Goal: Task Accomplishment & Management: Manage account settings

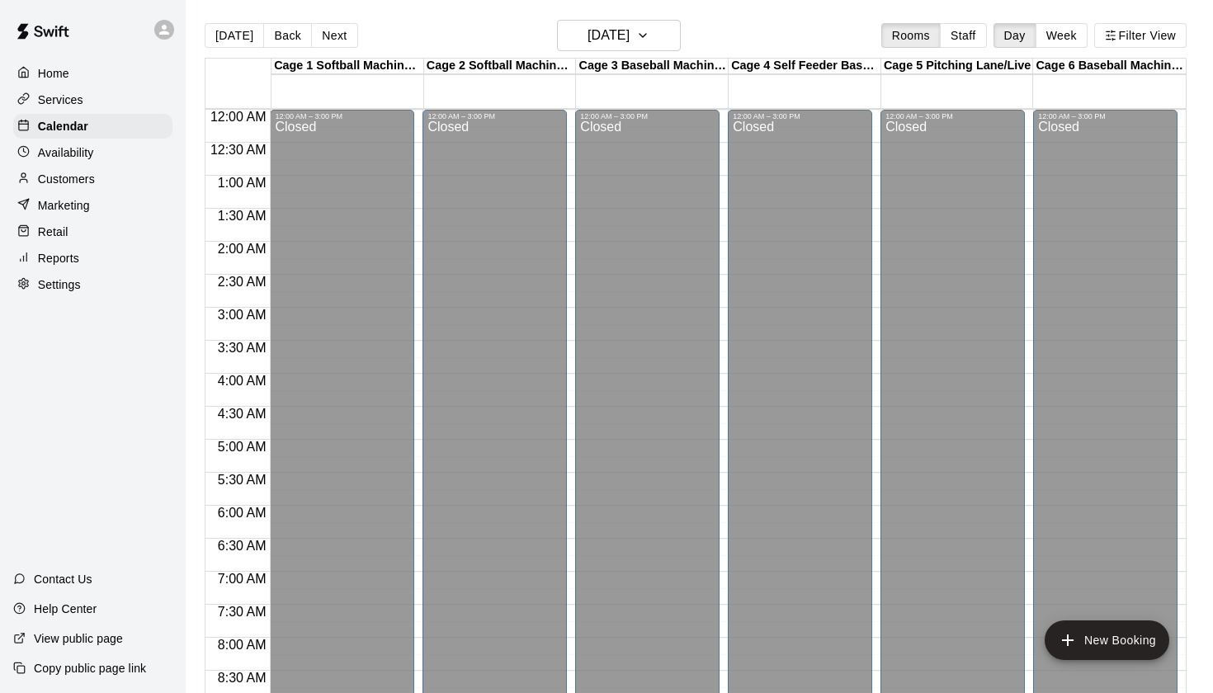
scroll to position [943, 0]
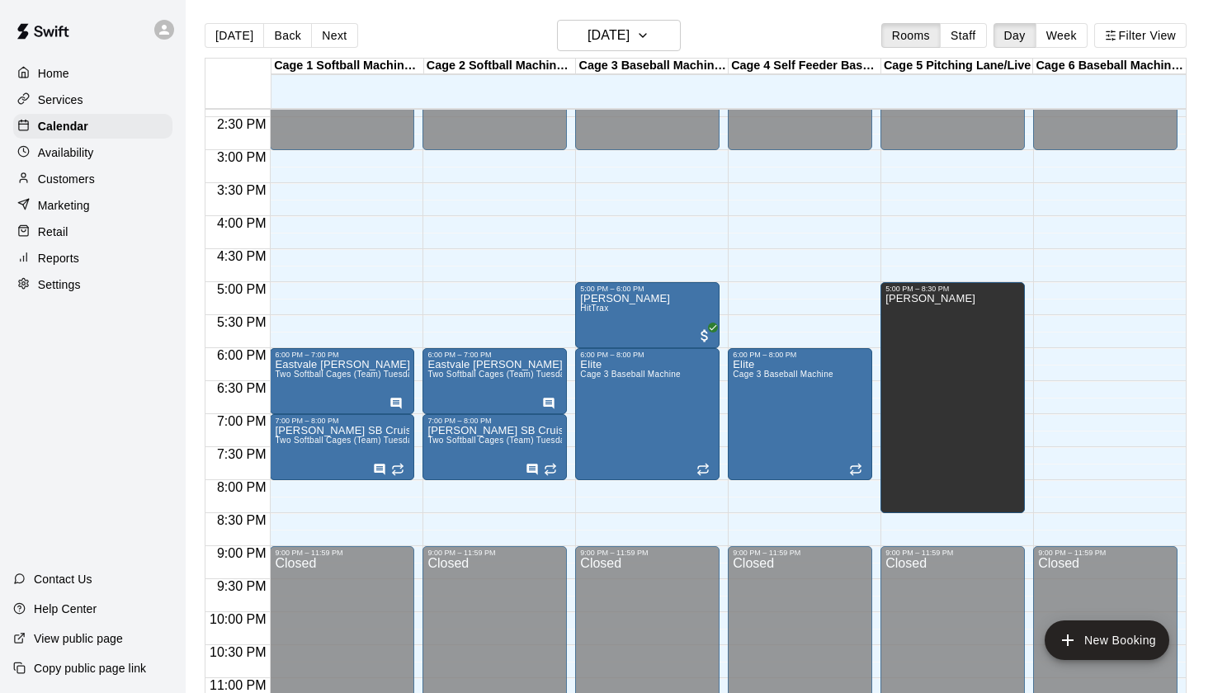
scroll to position [952, 0]
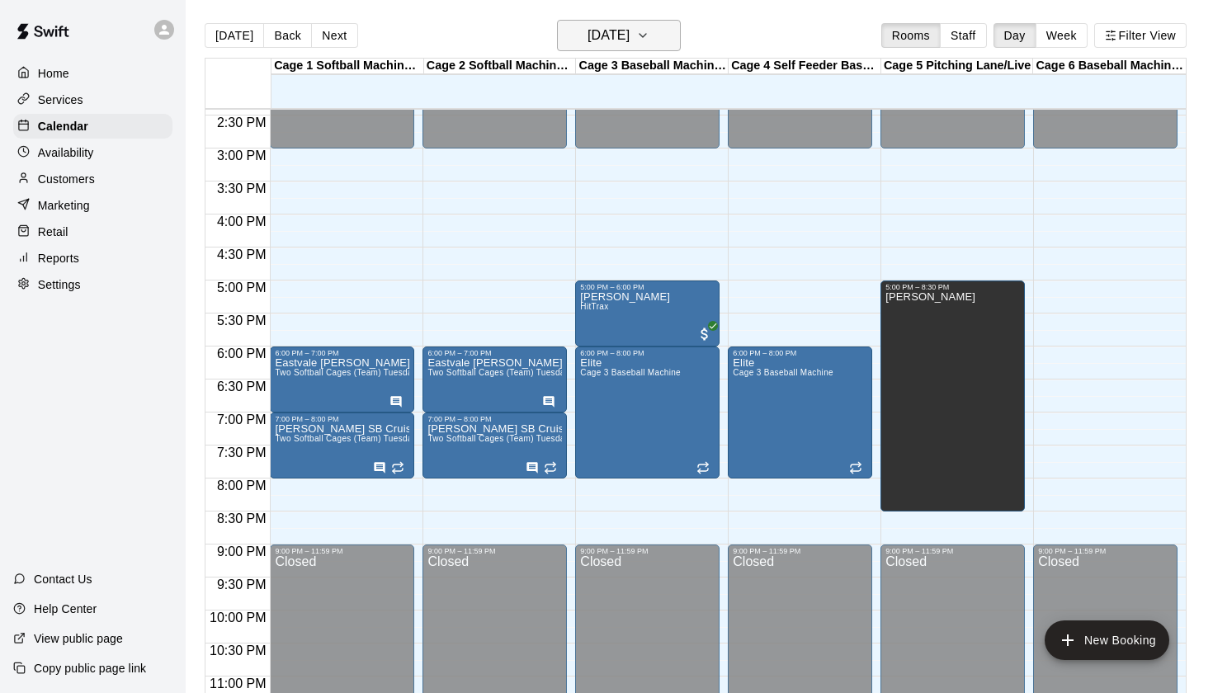
click at [650, 31] on icon "button" at bounding box center [642, 36] width 13 height 20
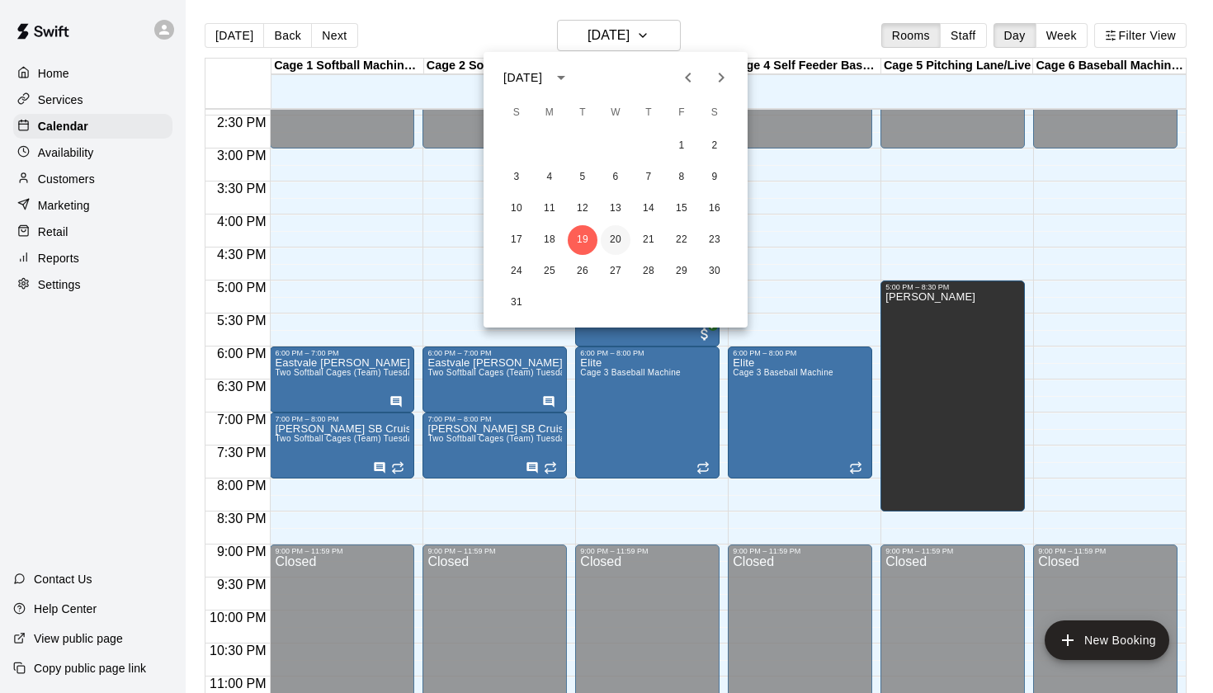
click at [616, 241] on button "20" at bounding box center [616, 240] width 30 height 30
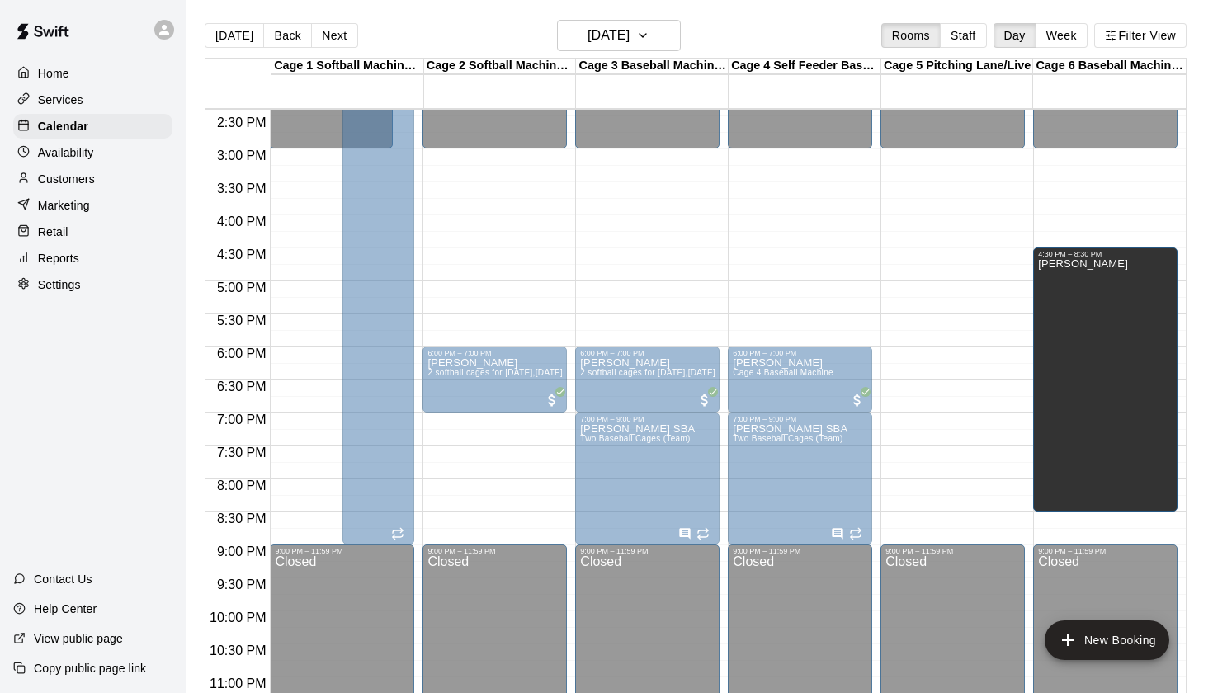
drag, startPoint x: 910, startPoint y: 311, endPoint x: 1040, endPoint y: 316, distance: 130.5
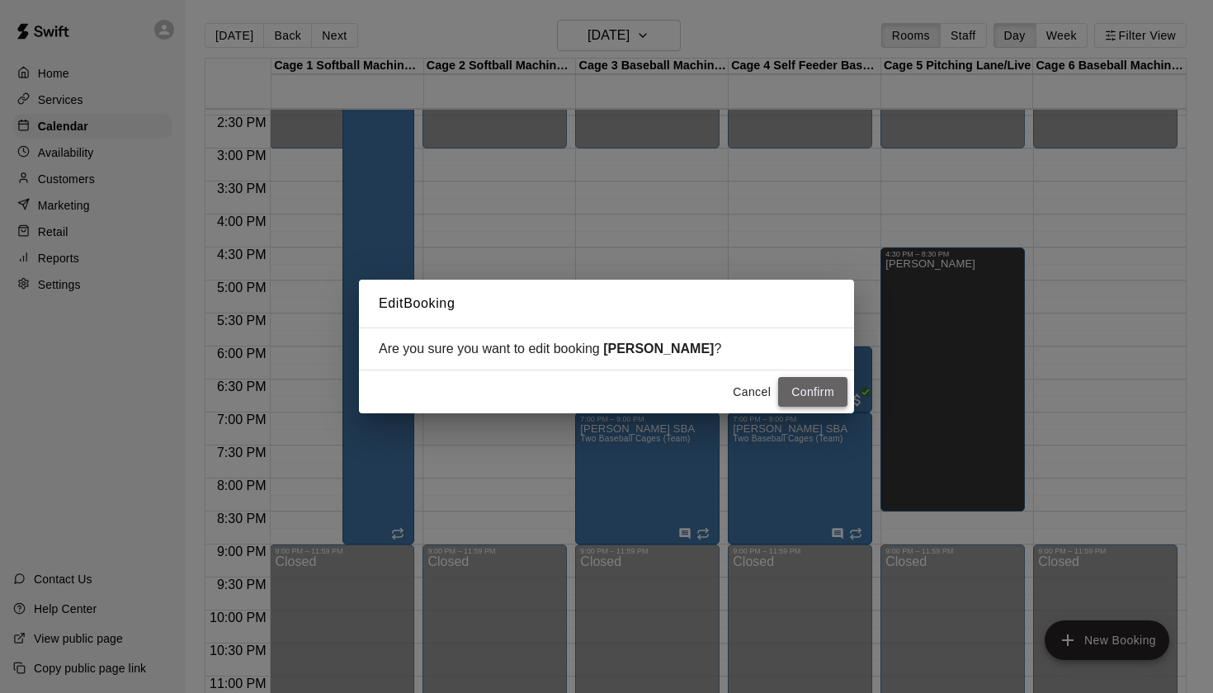
click at [831, 383] on button "Confirm" at bounding box center [812, 392] width 69 height 31
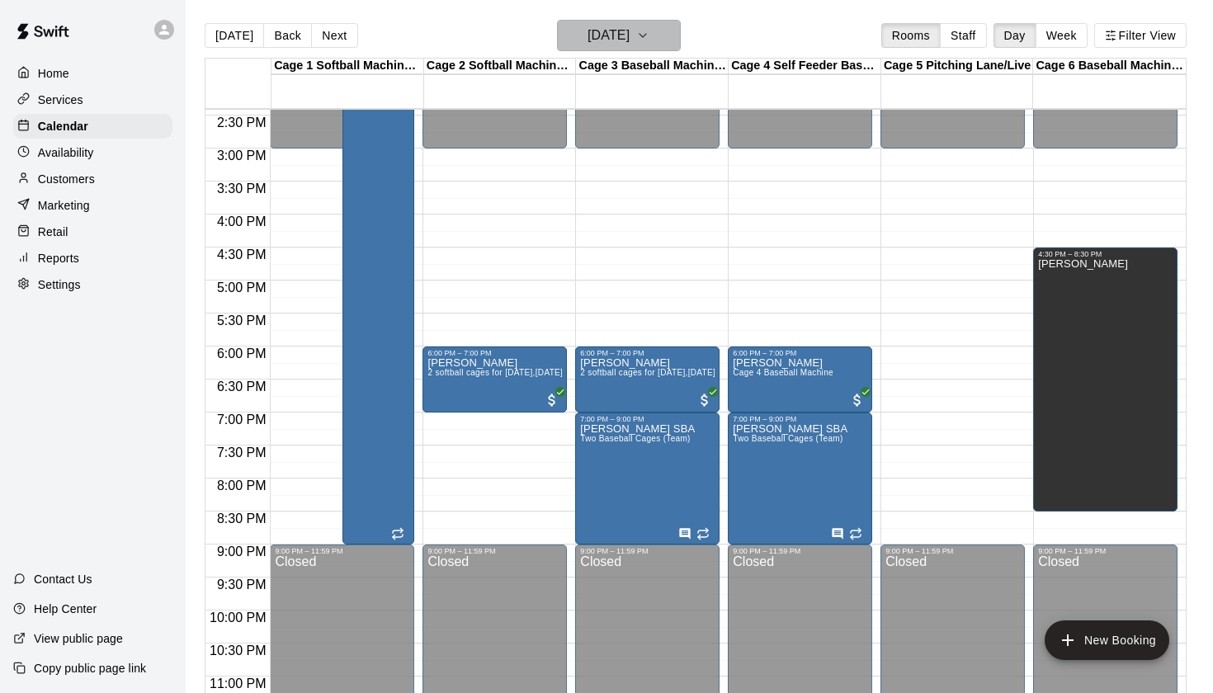
click at [664, 35] on button "[DATE]" at bounding box center [619, 35] width 124 height 31
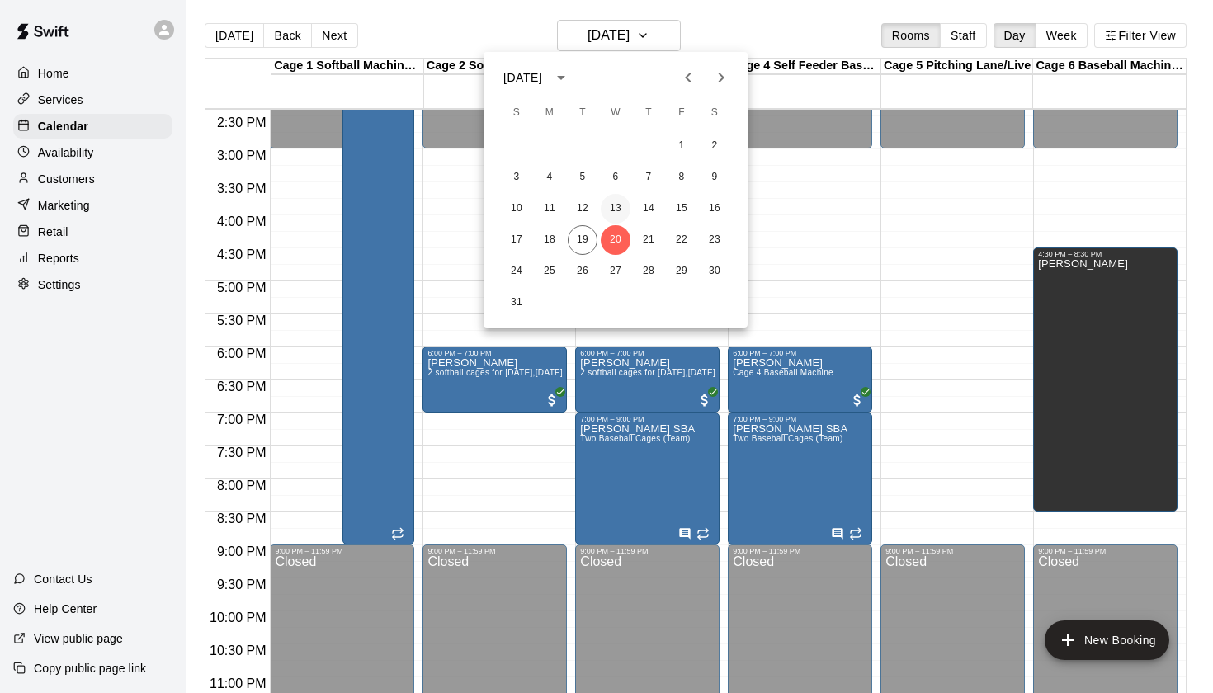
click at [617, 204] on button "13" at bounding box center [616, 209] width 30 height 30
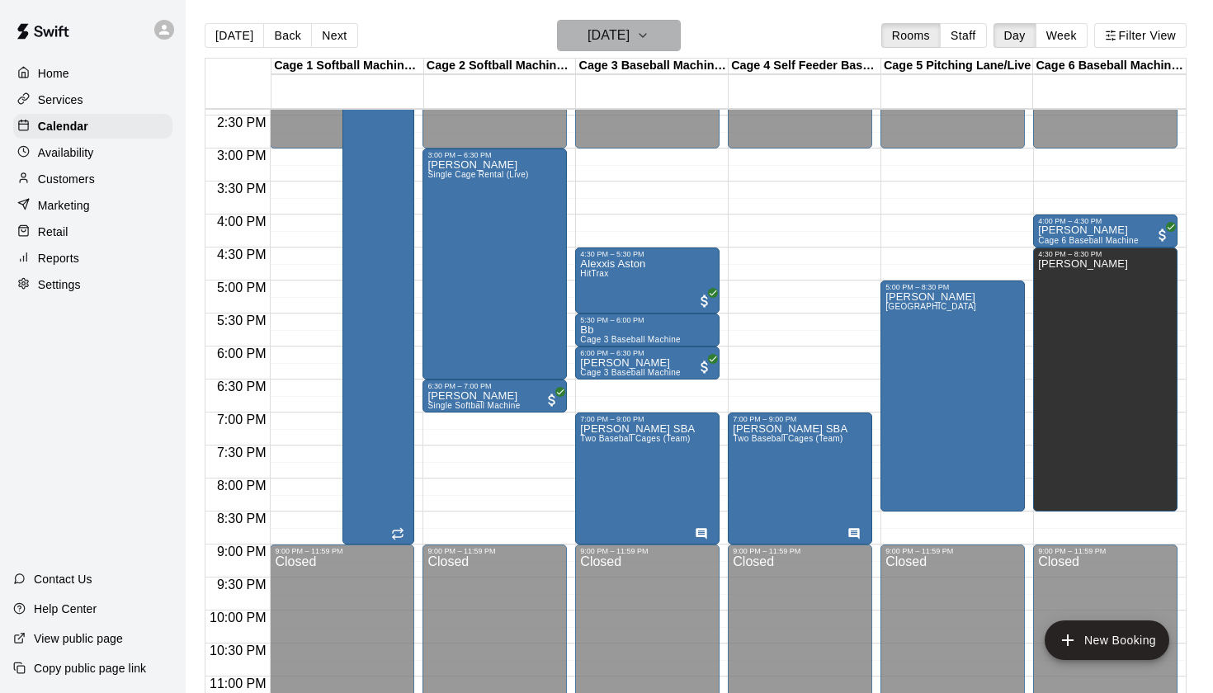
click at [630, 38] on h6 "[DATE]" at bounding box center [609, 35] width 42 height 23
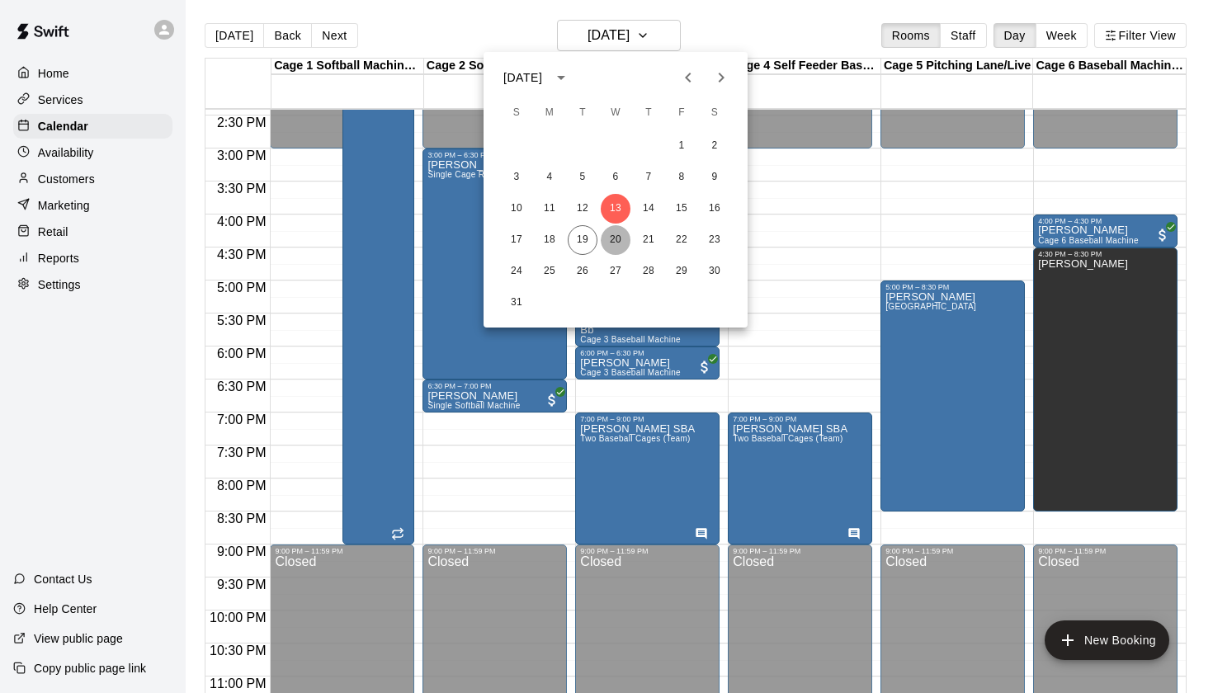
click at [618, 239] on button "20" at bounding box center [616, 240] width 30 height 30
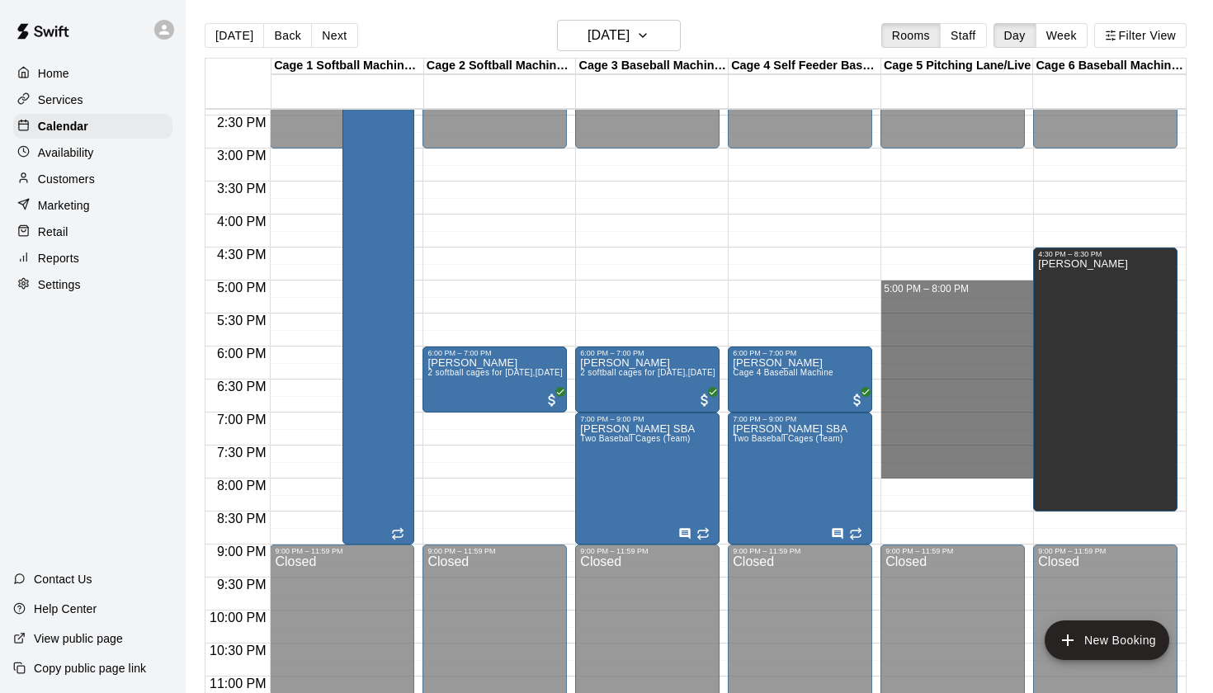
drag, startPoint x: 886, startPoint y: 283, endPoint x: 887, endPoint y: 478, distance: 194.8
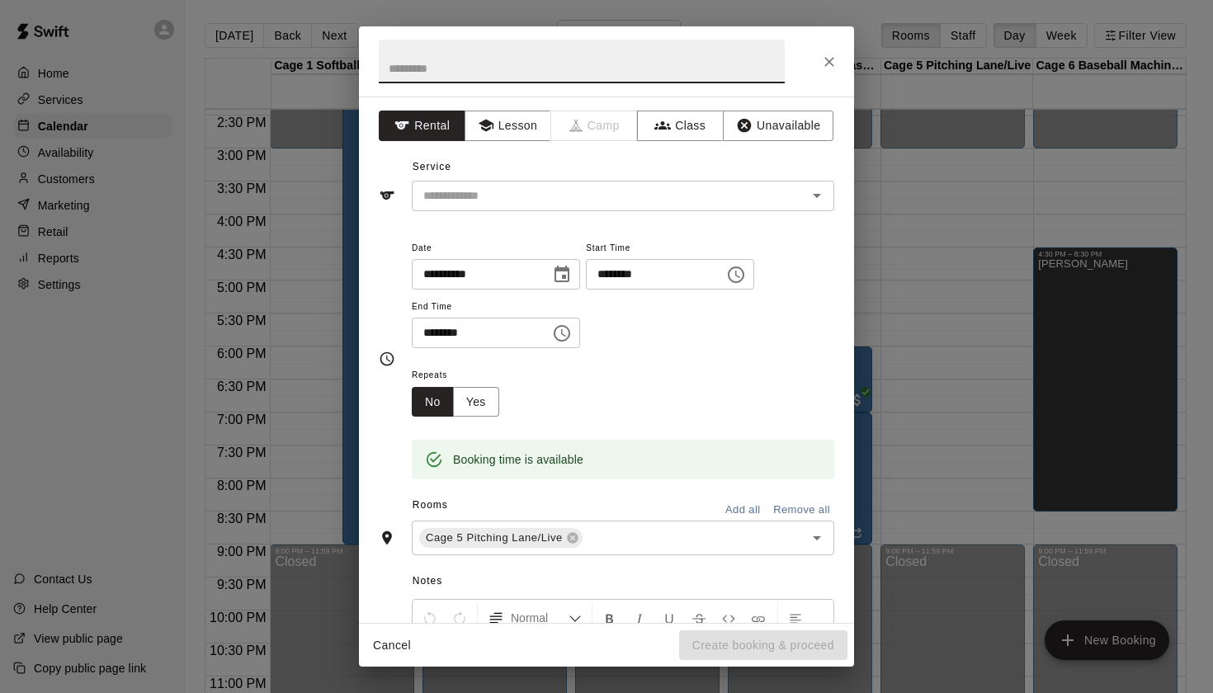
click at [746, 281] on icon "Choose time, selected time is 5:00 PM" at bounding box center [736, 275] width 20 height 20
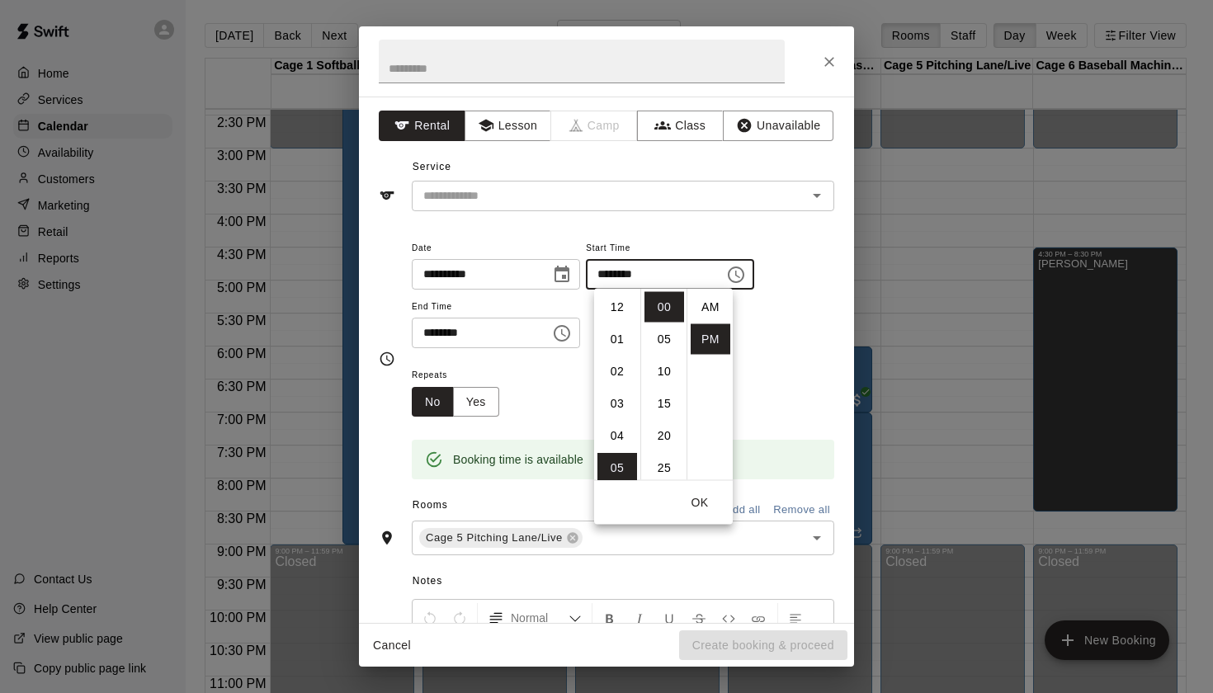
scroll to position [30, 0]
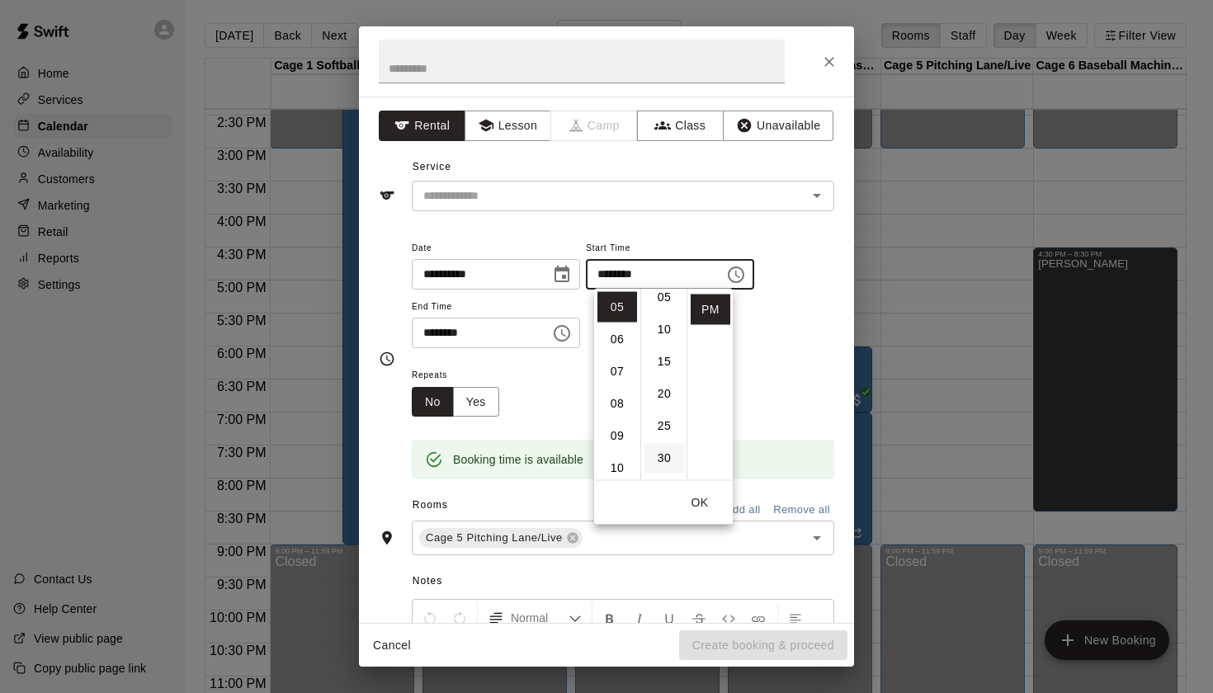
click at [668, 457] on li "30" at bounding box center [665, 458] width 40 height 31
type input "********"
click at [622, 74] on input "text" at bounding box center [582, 62] width 406 height 44
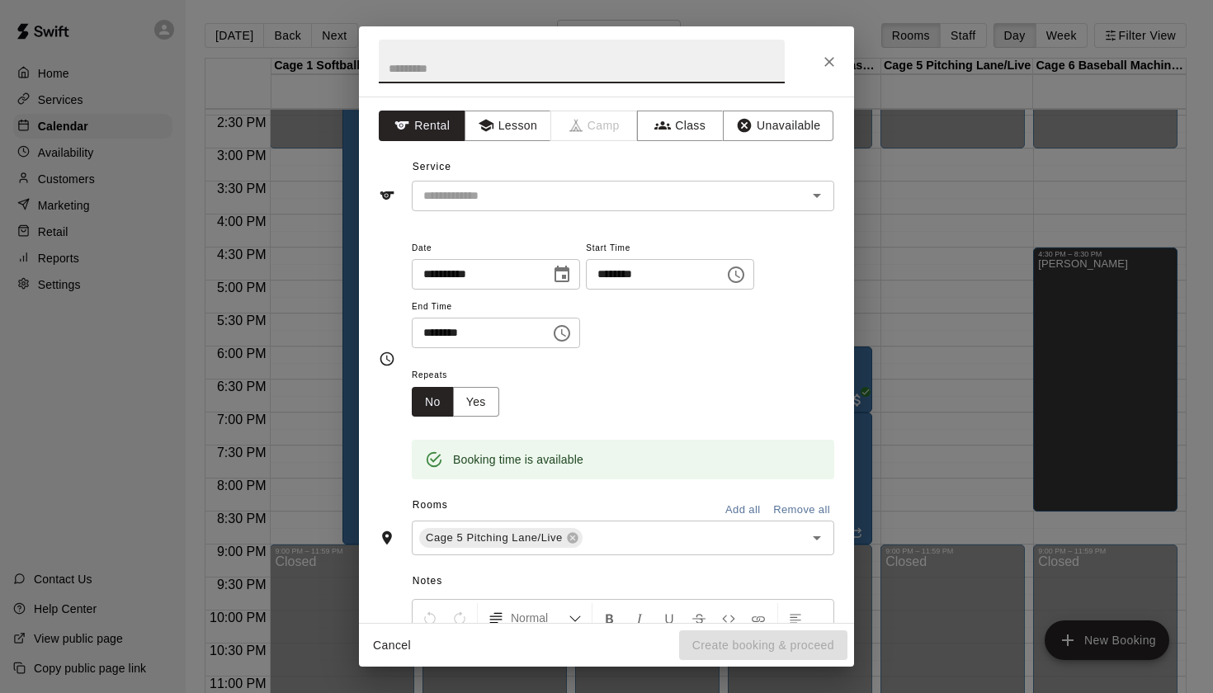
click at [639, 66] on input "text" at bounding box center [582, 62] width 406 height 44
type input "******"
click at [776, 127] on button "Unavailable" at bounding box center [778, 126] width 111 height 31
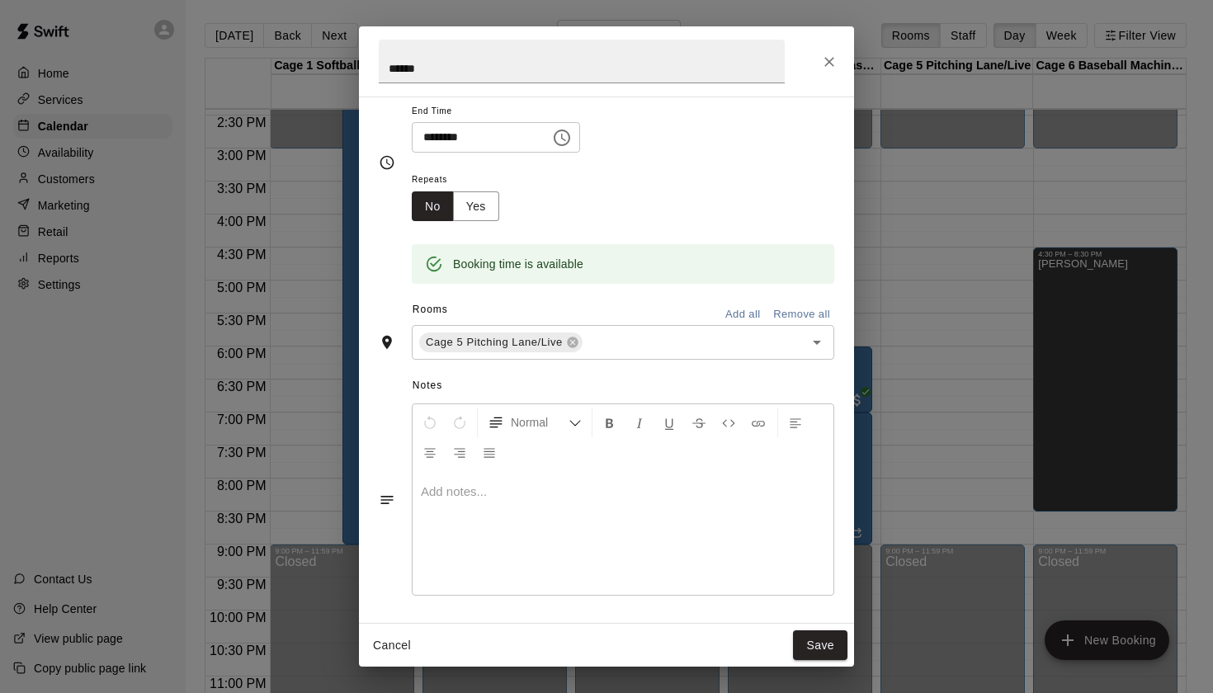
scroll to position [111, 0]
click at [802, 640] on button "Save" at bounding box center [820, 646] width 54 height 31
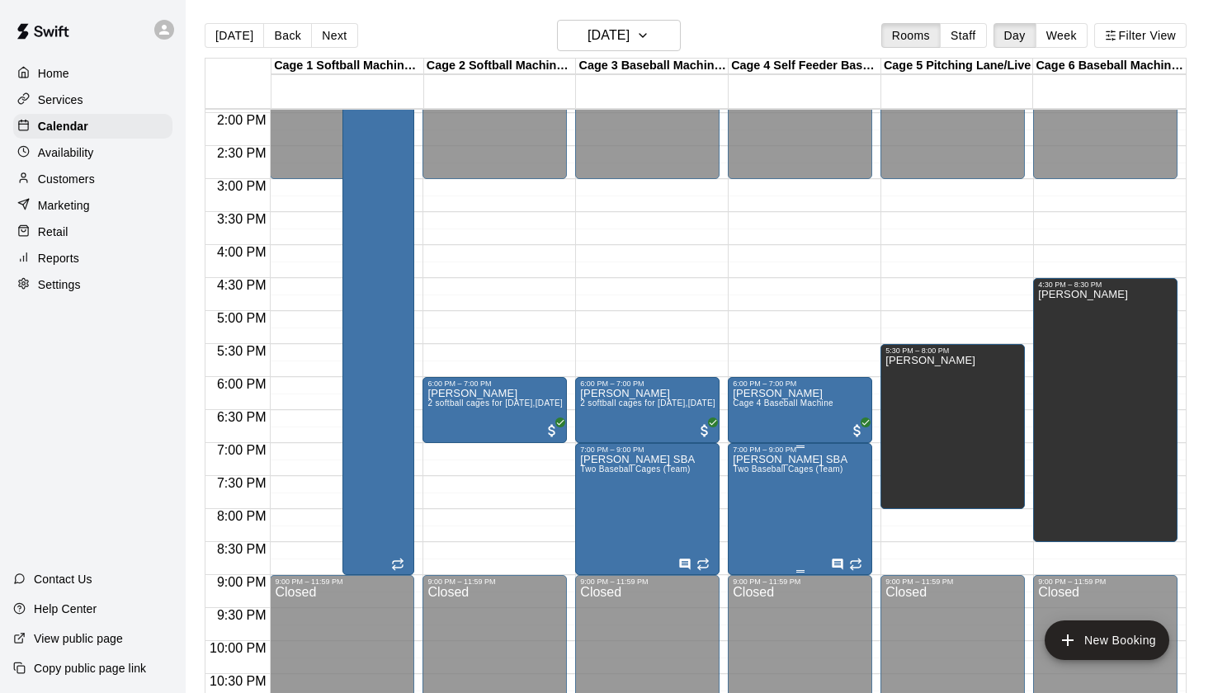
scroll to position [920, 0]
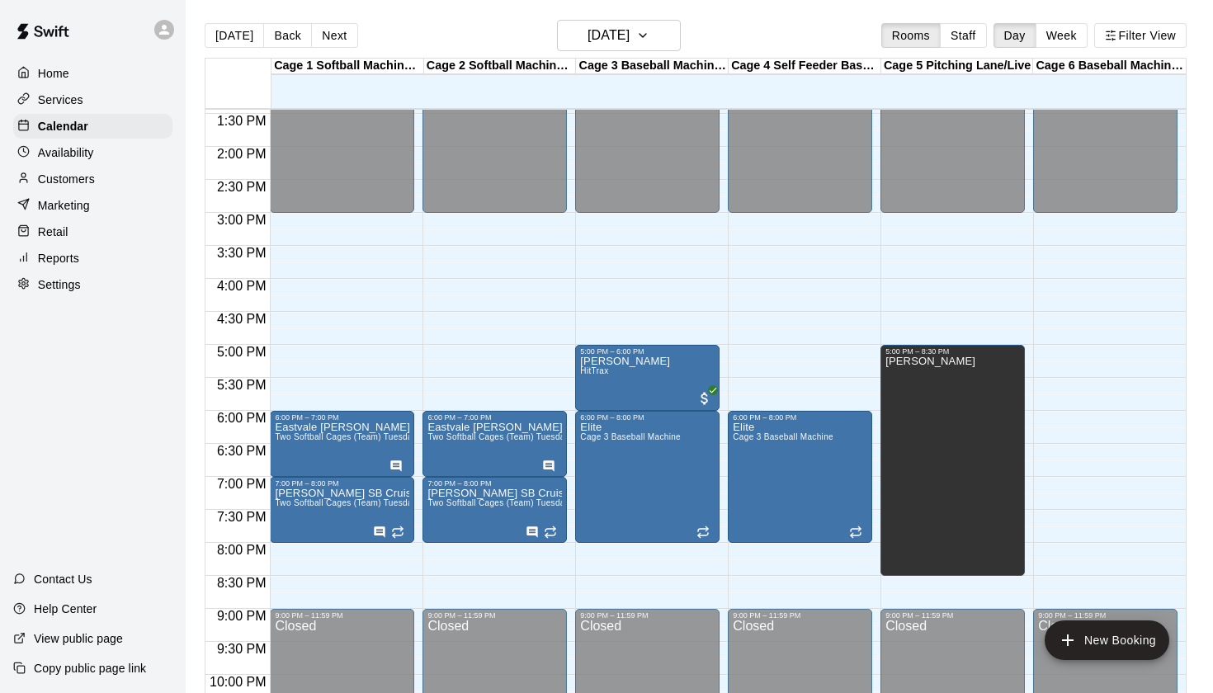
scroll to position [881, 0]
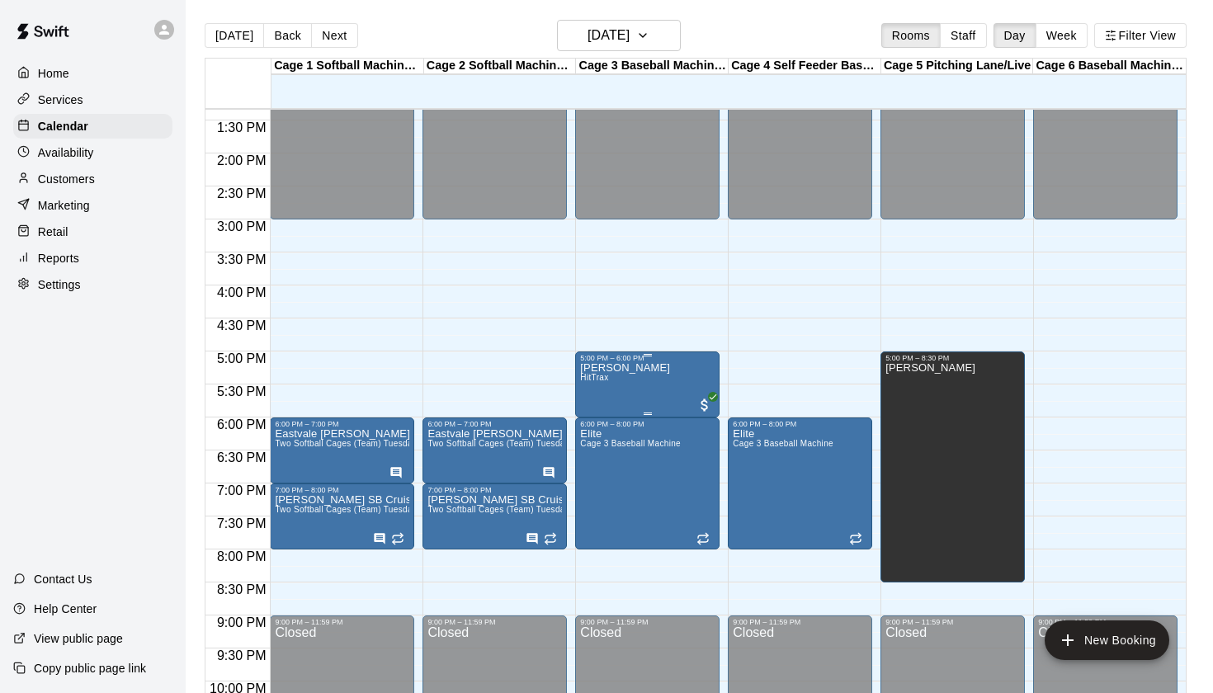
click at [603, 379] on icon "edit" at bounding box center [598, 381] width 20 height 20
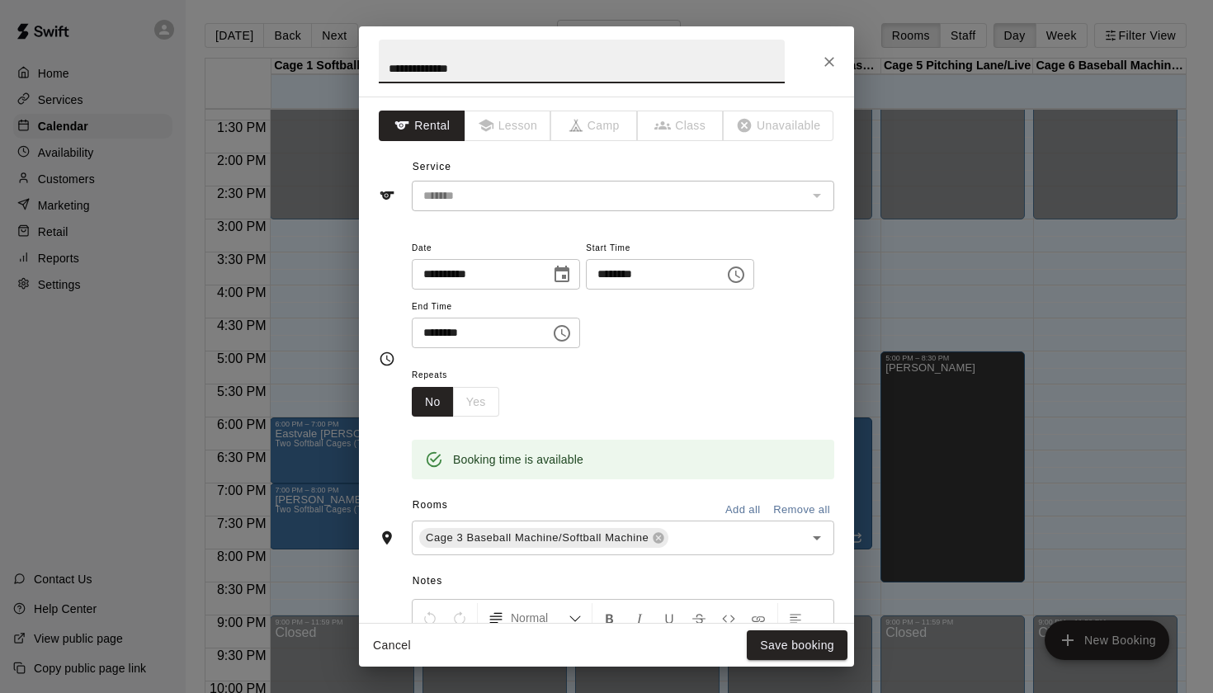
scroll to position [0, 0]
click at [827, 65] on icon "Close" at bounding box center [829, 62] width 17 height 17
